Goal: Task Accomplishment & Management: Manage account settings

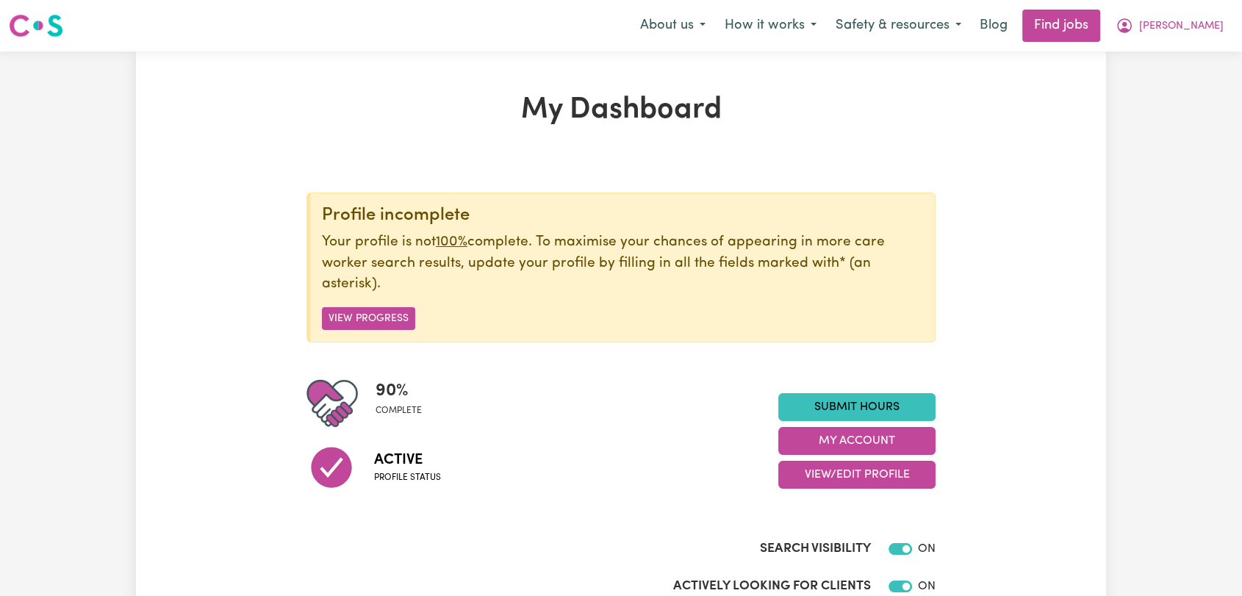
click at [1208, 27] on span "[PERSON_NAME]" at bounding box center [1181, 26] width 85 height 16
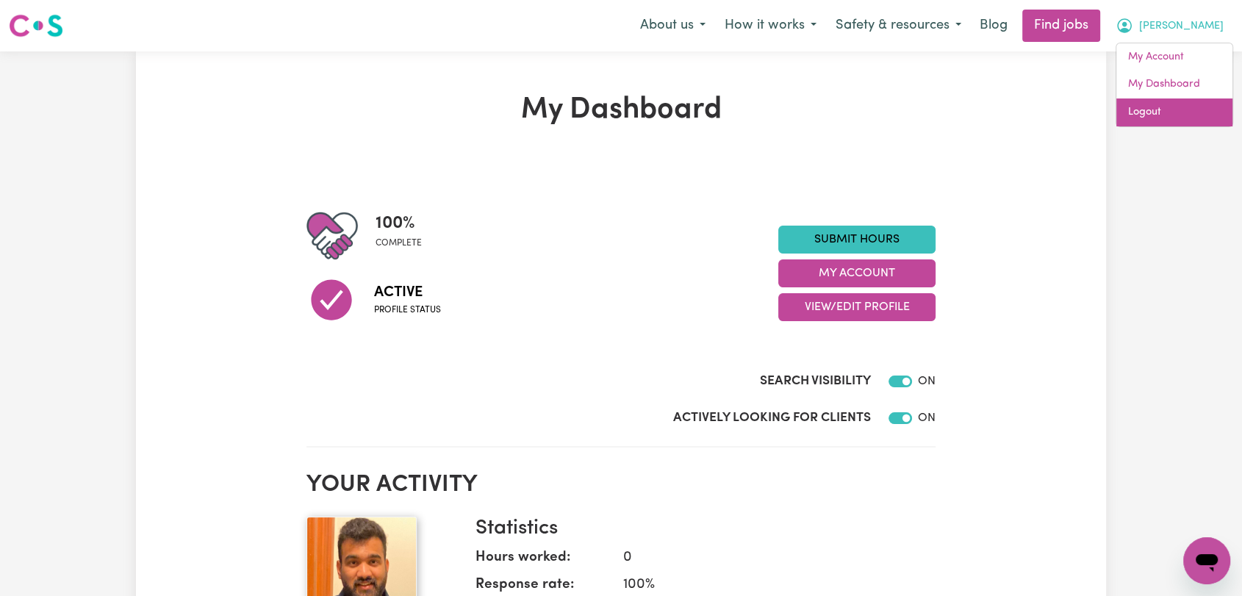
click at [1176, 114] on link "Logout" at bounding box center [1174, 112] width 116 height 28
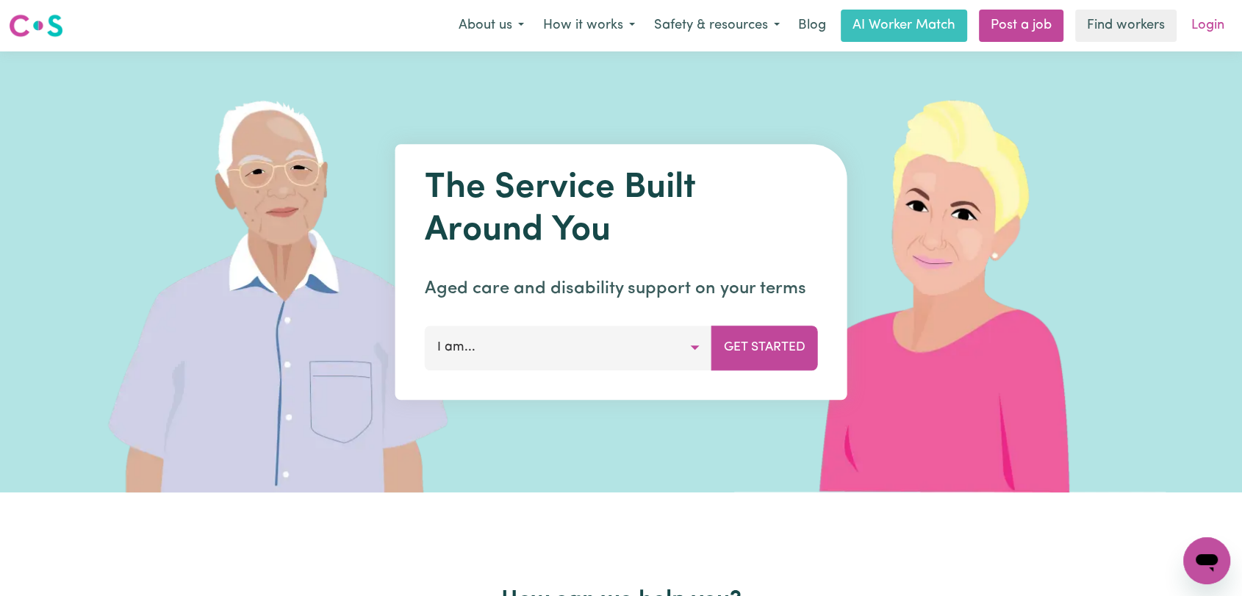
click at [1217, 24] on link "Login" at bounding box center [1207, 26] width 51 height 32
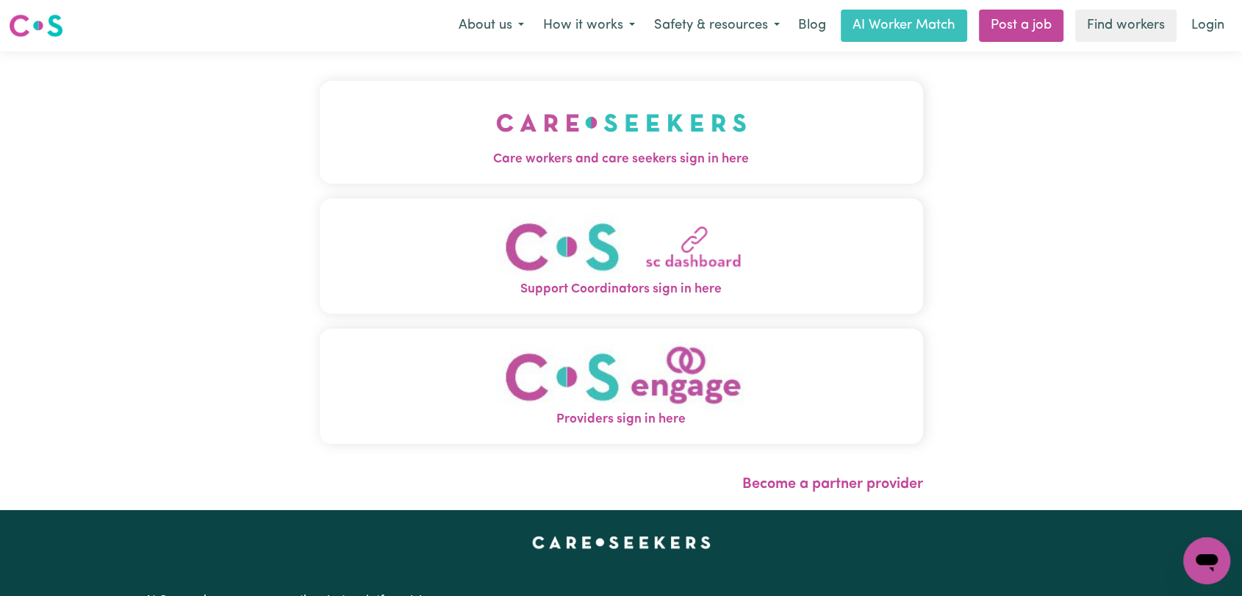
click at [720, 111] on button "Care workers and care seekers sign in here" at bounding box center [621, 132] width 603 height 103
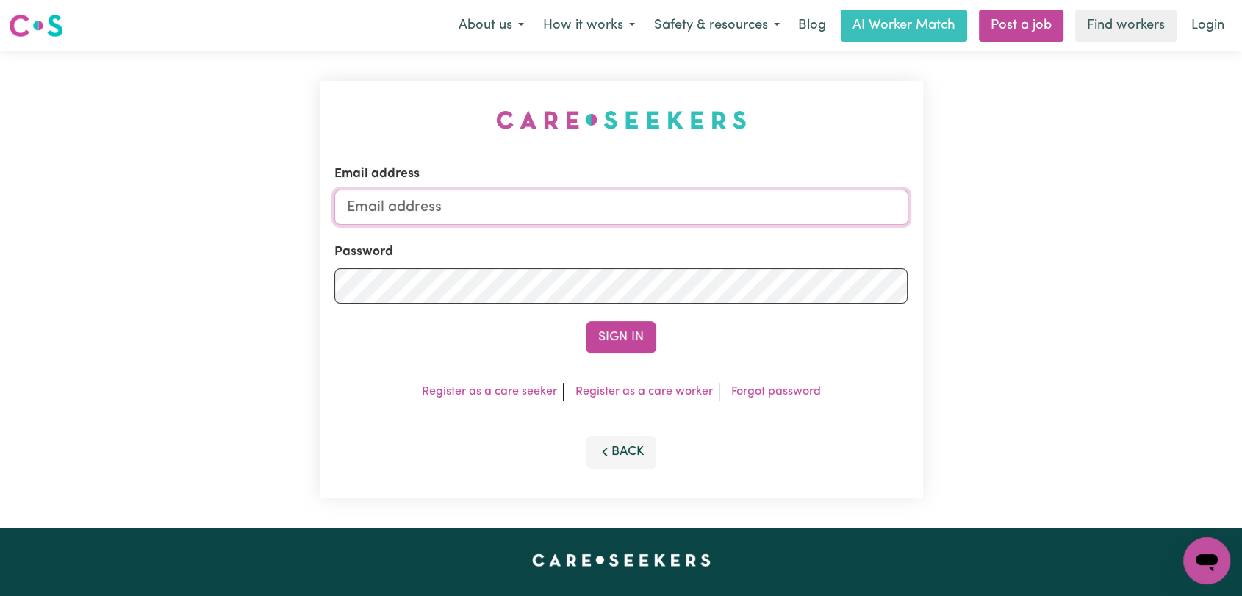
type input "[EMAIL_ADDRESS][DOMAIN_NAME]"
click at [601, 330] on button "Sign In" at bounding box center [621, 337] width 71 height 32
click at [650, 201] on input "[EMAIL_ADDRESS][DOMAIN_NAME]" at bounding box center [621, 207] width 574 height 35
drag, startPoint x: 425, startPoint y: 207, endPoint x: 653, endPoint y: 218, distance: 228.1
click at [653, 215] on input "Superuser~jakedworkin@hotmail.com" at bounding box center [621, 207] width 574 height 35
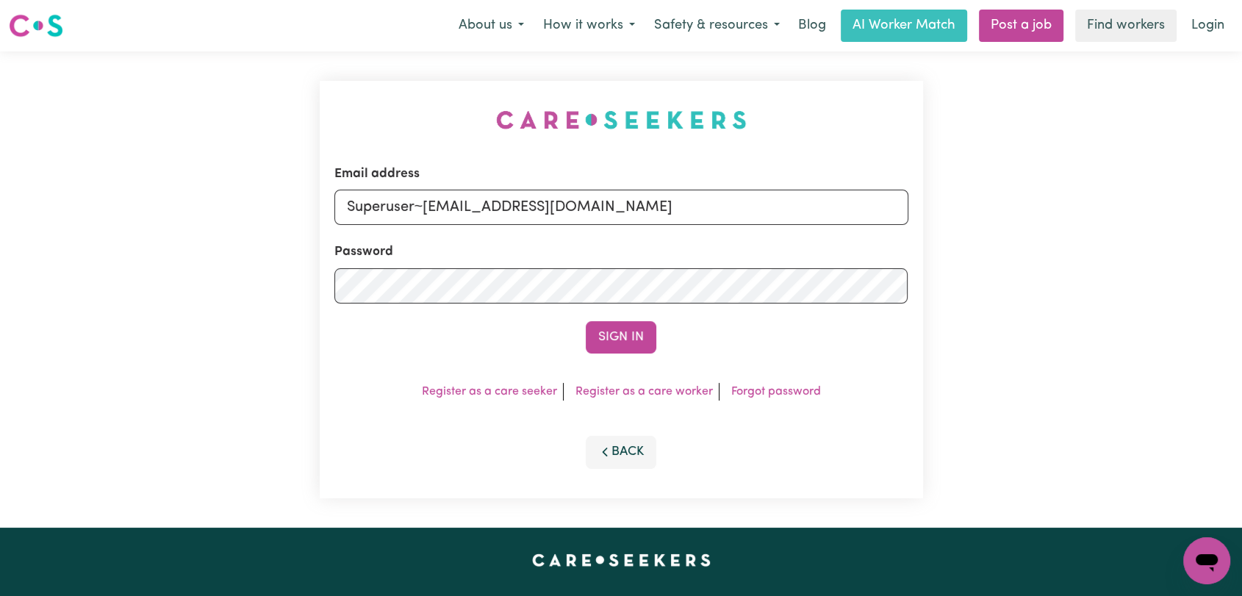
type input "Superuser~subashkandel04@gmail.com"
click at [608, 320] on form "Email address Superuser~subashkandel04@gmail.com Password Sign In" at bounding box center [621, 259] width 574 height 189
click at [625, 336] on button "Sign In" at bounding box center [621, 337] width 71 height 32
